Goal: Information Seeking & Learning: Learn about a topic

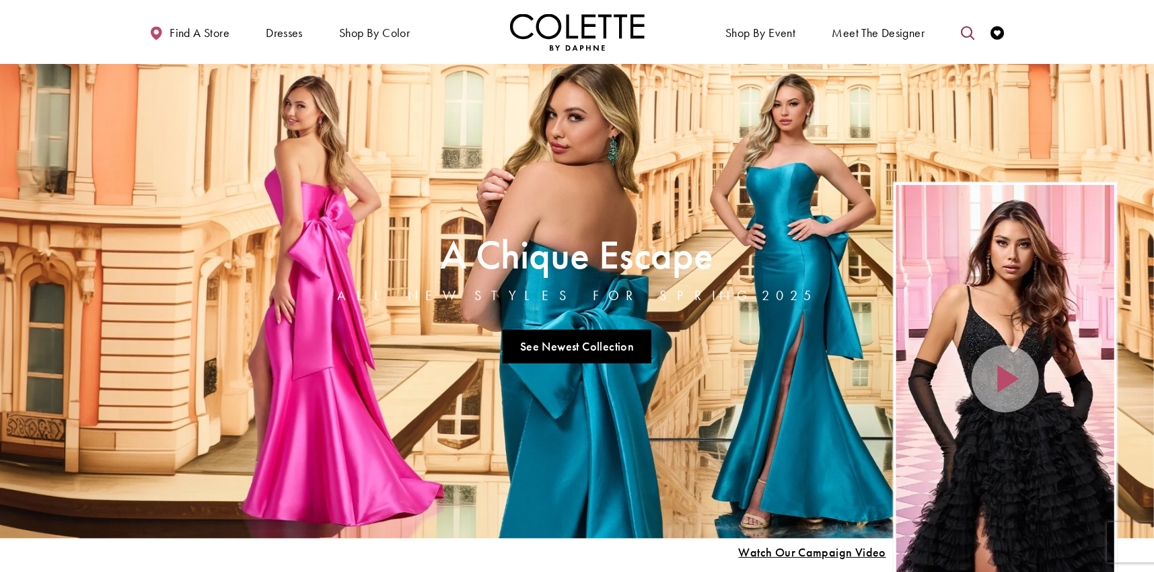
click at [970, 28] on icon "Toggle search" at bounding box center [967, 32] width 13 height 13
drag, startPoint x: 913, startPoint y: 34, endPoint x: 906, endPoint y: 41, distance: 9.5
click at [913, 34] on input "Search" at bounding box center [899, 33] width 162 height 20
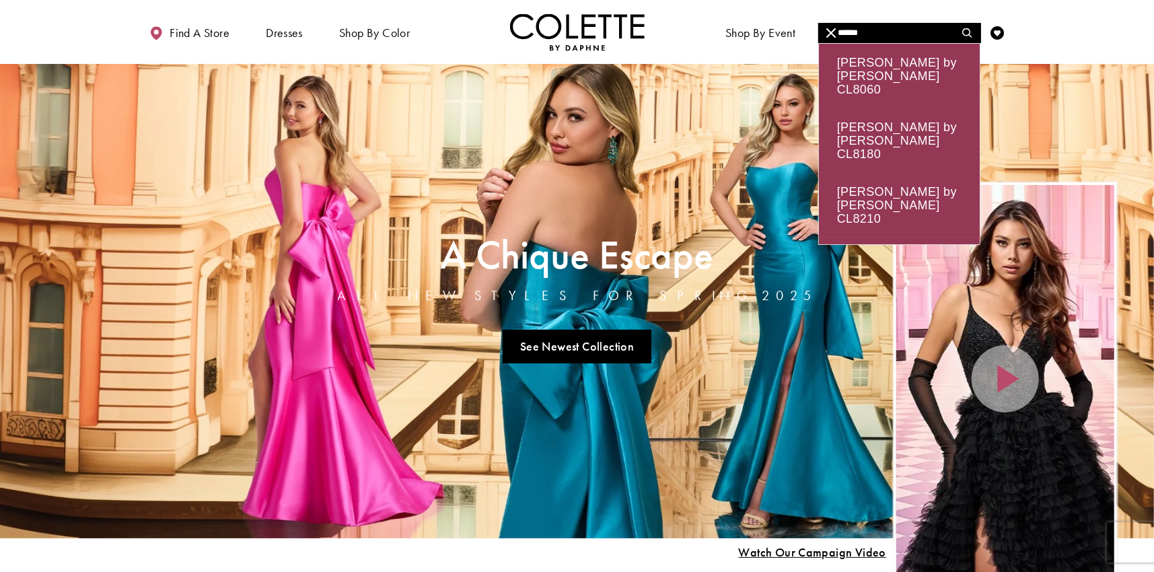
type input "******"
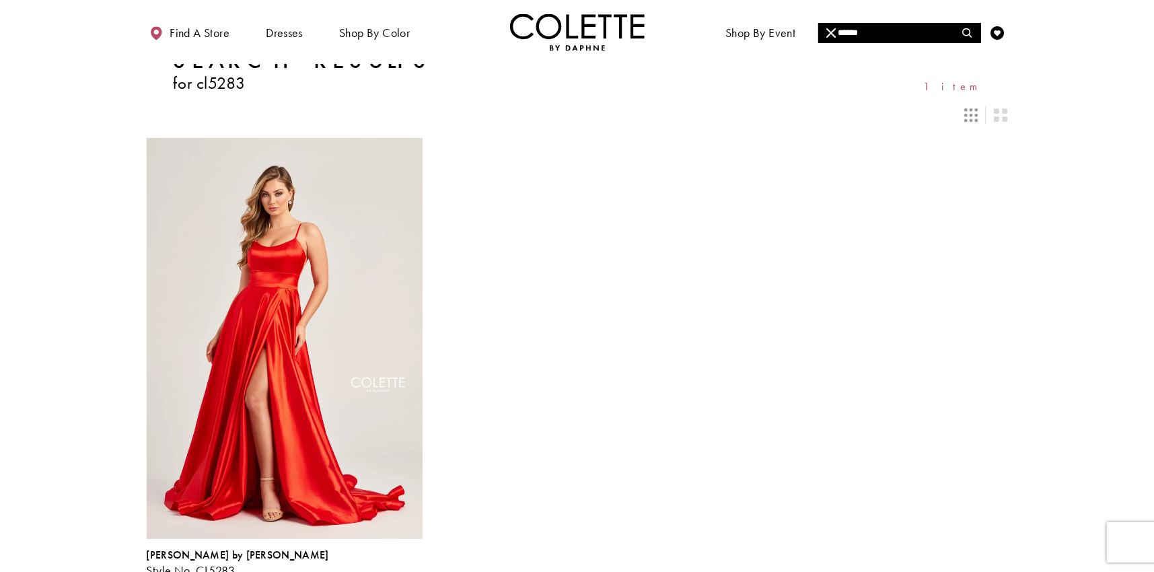
scroll to position [135, 0]
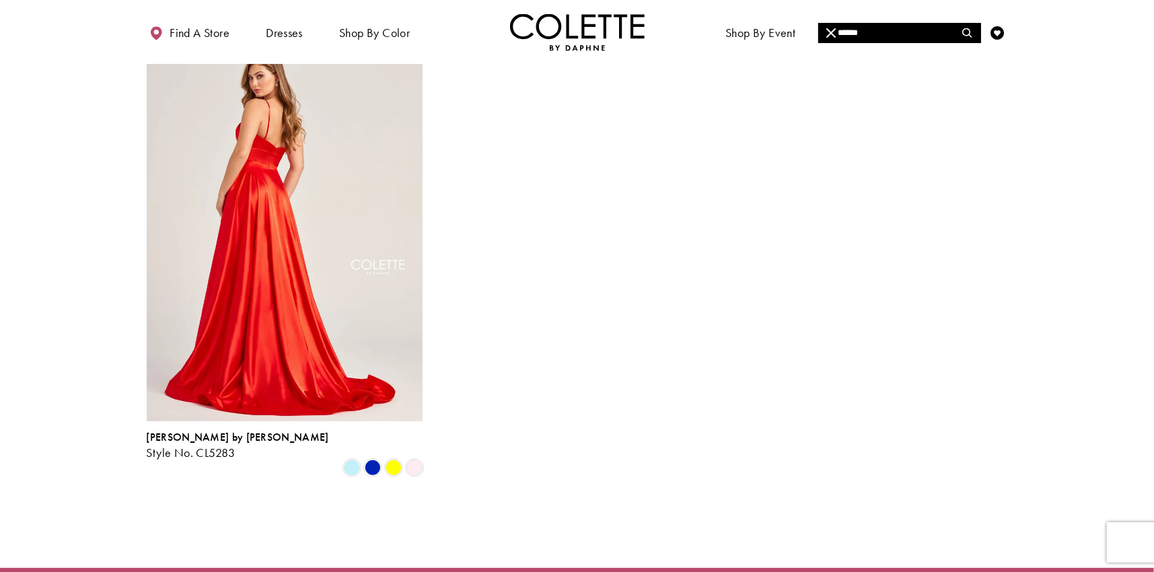
click at [334, 247] on img "Visit Colette by Daphne Style No. CL5283 Page" at bounding box center [285, 220] width 276 height 401
